Goal: Task Accomplishment & Management: Manage account settings

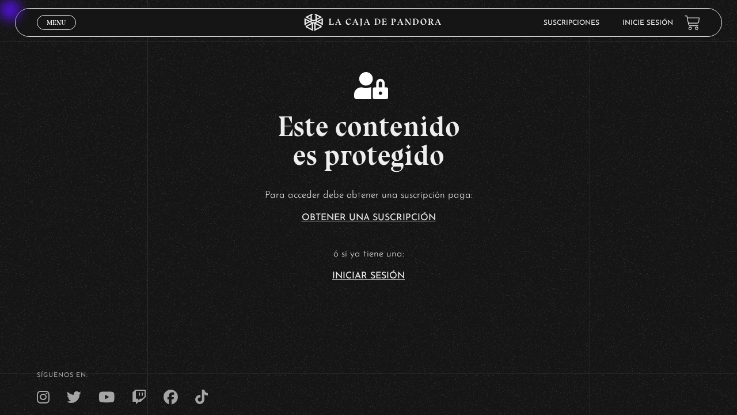
click at [369, 273] on link "Iniciar Sesión" at bounding box center [368, 275] width 73 height 9
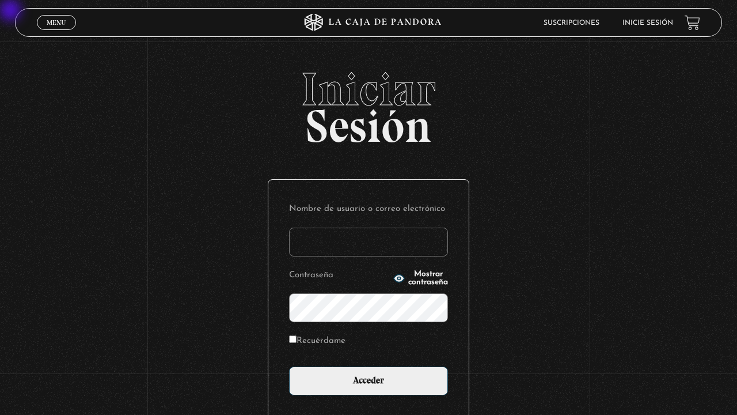
click at [369, 240] on input "Nombre de usuario o correo electrónico" at bounding box center [368, 242] width 159 height 29
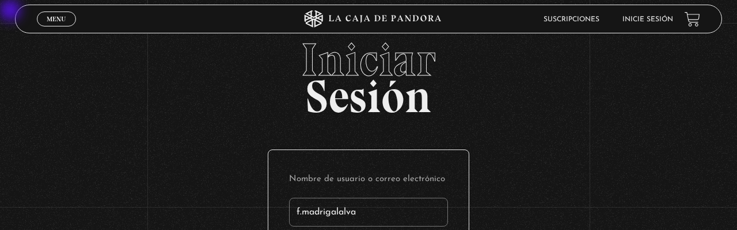
type input "f.madrigalalvar"
